Goal: Ask a question

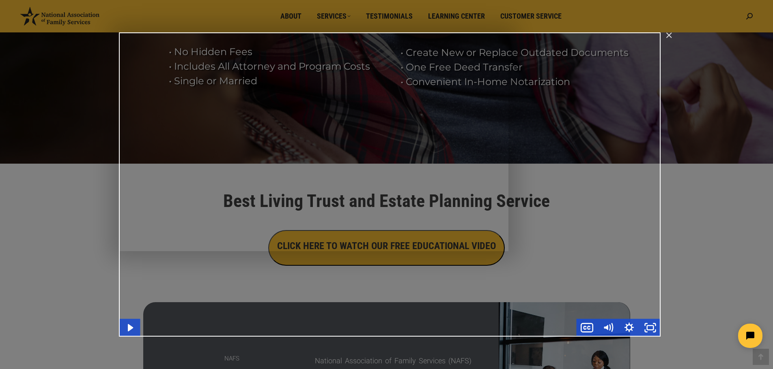
click at [325, 167] on div "Main Video - Full Webinar (Emma) Landon V1.4" at bounding box center [389, 184] width 541 height 305
click at [606, 327] on icon "Mute" at bounding box center [605, 327] width 4 height 5
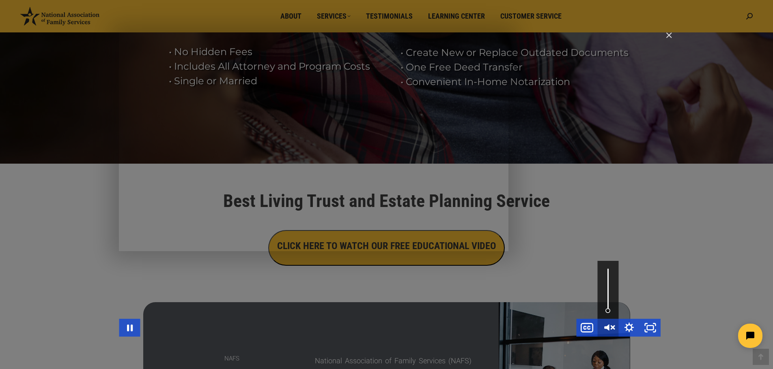
click at [607, 327] on icon "Unmute" at bounding box center [606, 328] width 5 height 6
click at [609, 330] on icon "Mute" at bounding box center [607, 328] width 21 height 18
click at [609, 329] on icon "Unmute" at bounding box center [607, 328] width 25 height 21
click at [543, 257] on div "Main Video - Full Webinar (Emma) Landon V1.4" at bounding box center [389, 184] width 541 height 305
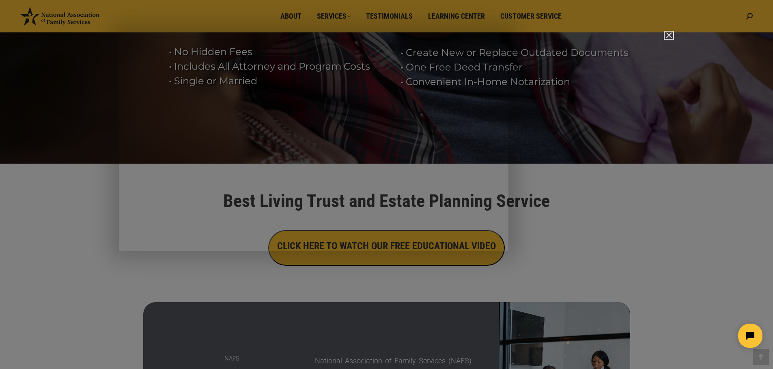
click at [667, 37] on img "Close" at bounding box center [665, 39] width 14 height 14
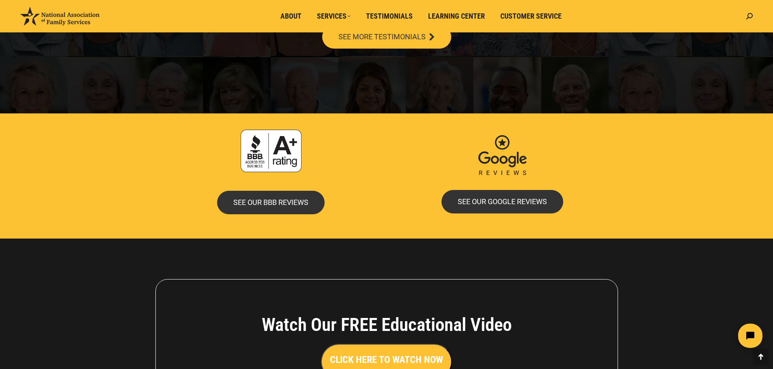
scroll to position [1720, 0]
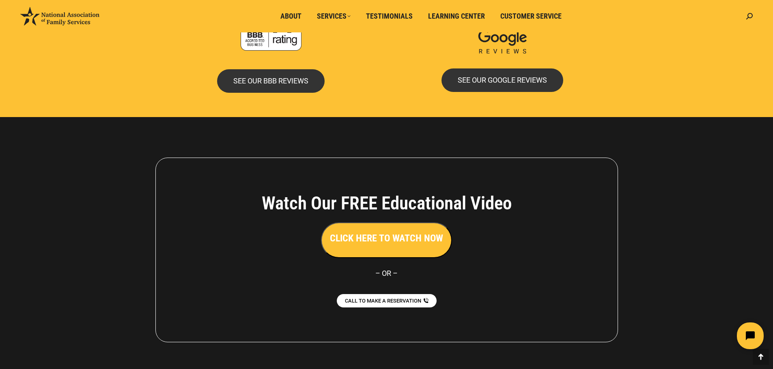
click at [756, 336] on icon "Open chat widget" at bounding box center [754, 336] width 13 height 13
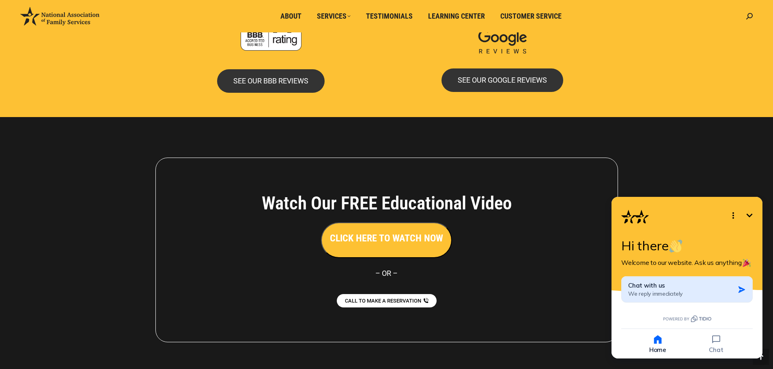
click at [679, 292] on span "We reply immediately" at bounding box center [655, 293] width 54 height 7
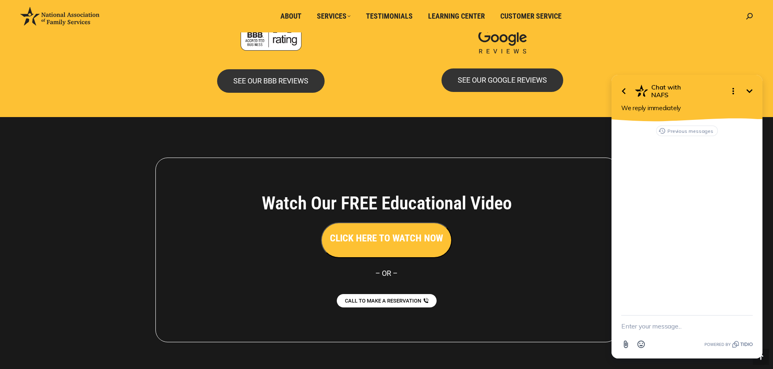
click at [669, 327] on textarea "New message" at bounding box center [686, 326] width 131 height 21
